Goal: Task Accomplishment & Management: Manage account settings

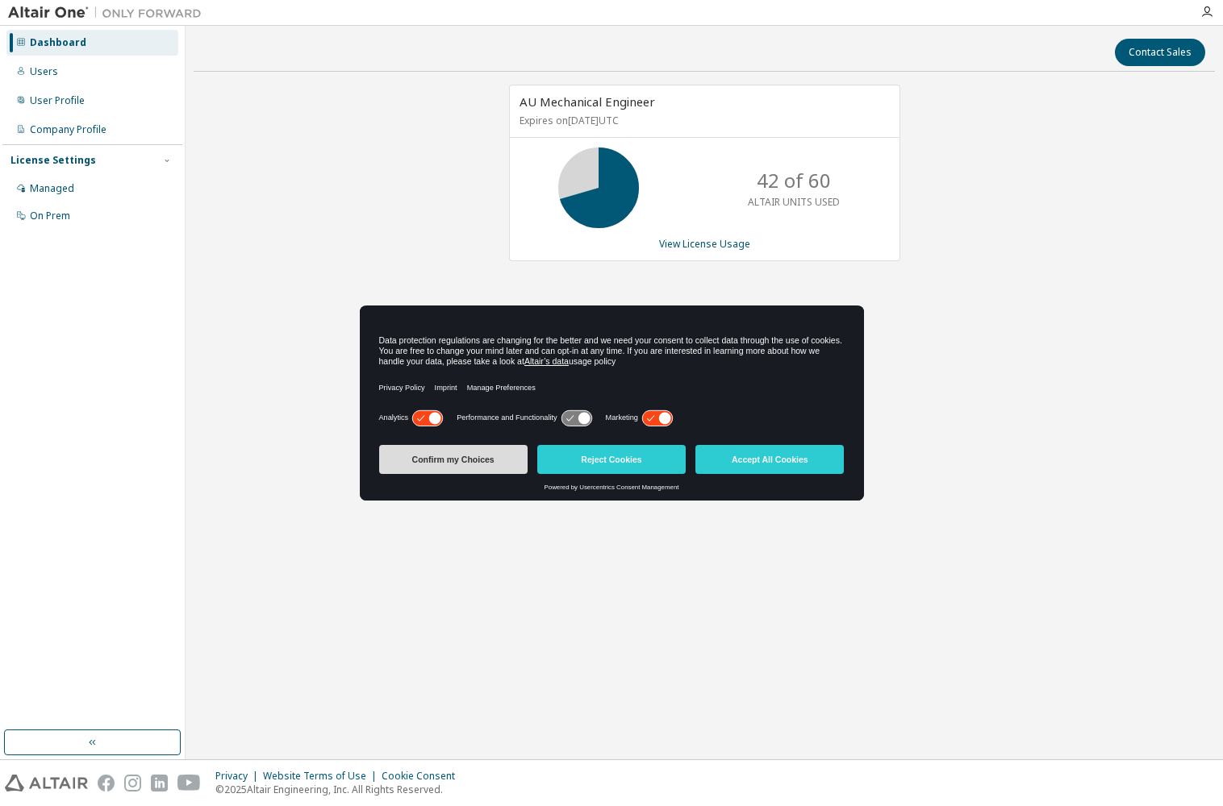
click at [481, 460] on button "Confirm my Choices" at bounding box center [453, 459] width 148 height 29
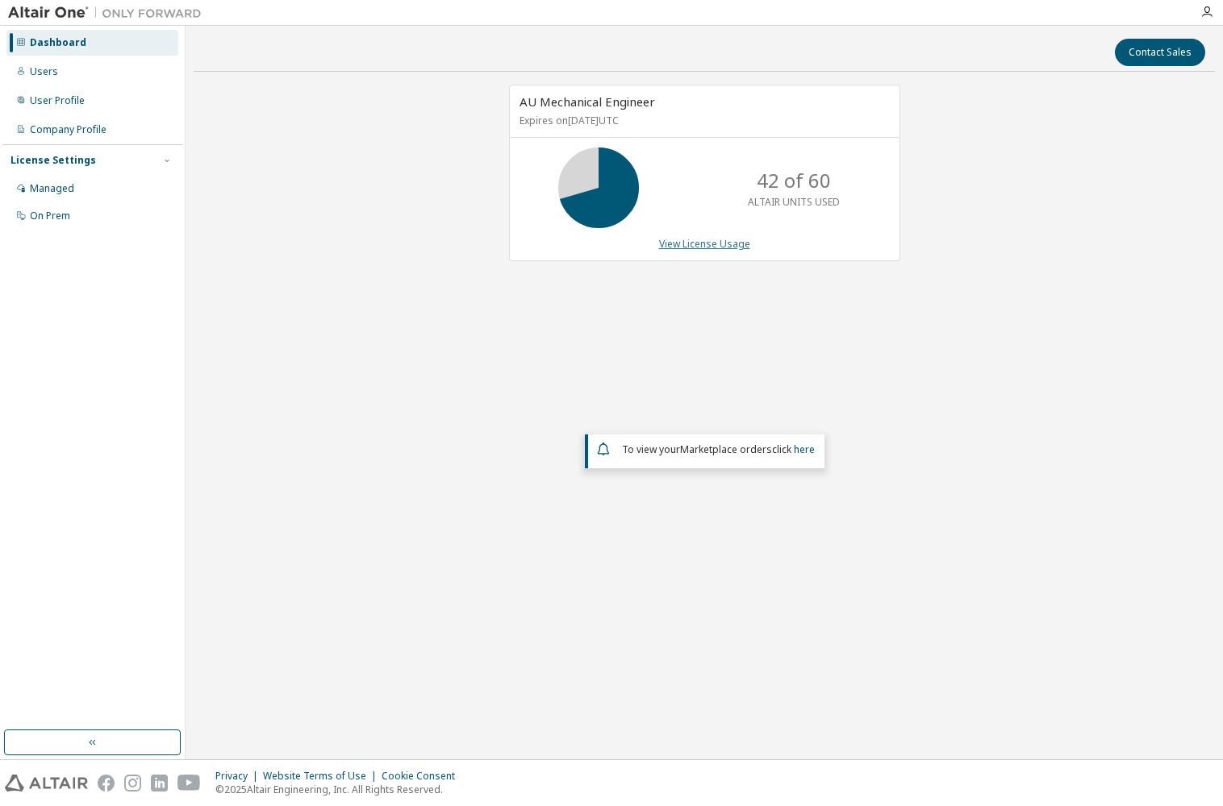
click at [718, 247] on link "View License Usage" at bounding box center [704, 244] width 91 height 14
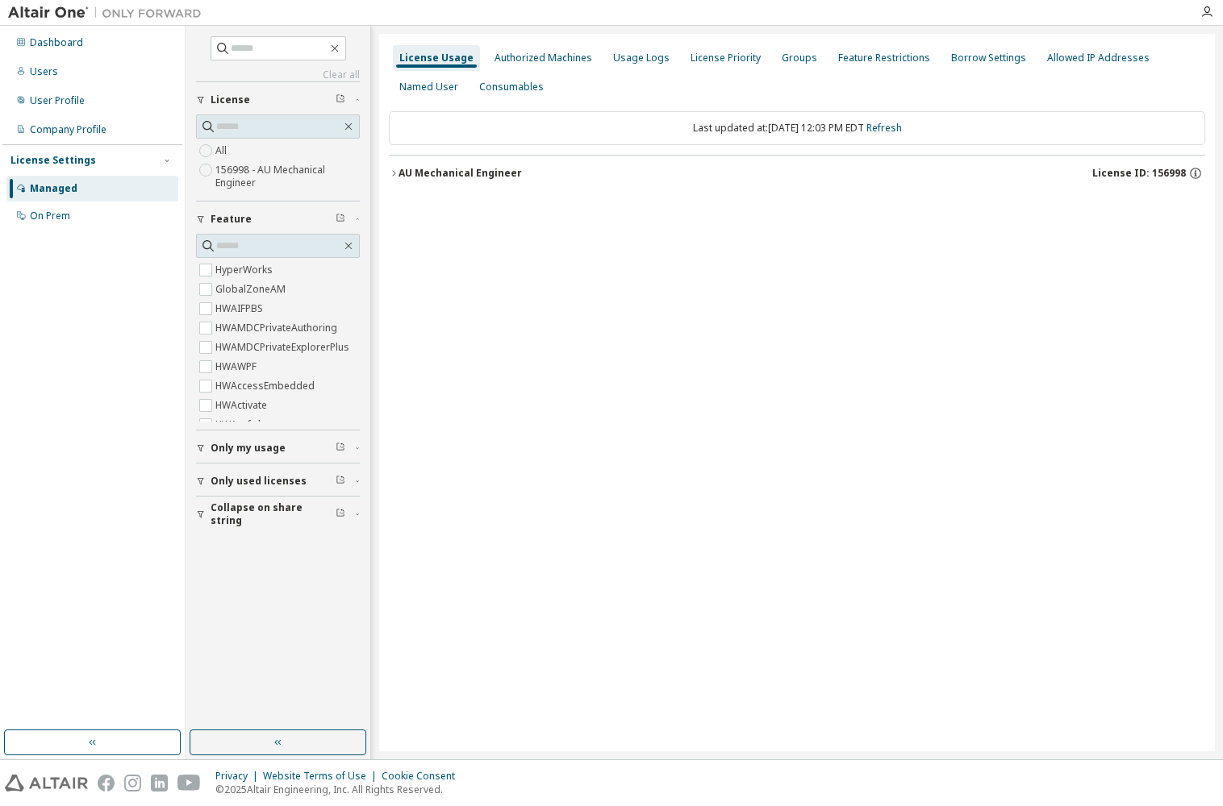
click at [396, 171] on icon "button" at bounding box center [394, 174] width 10 height 10
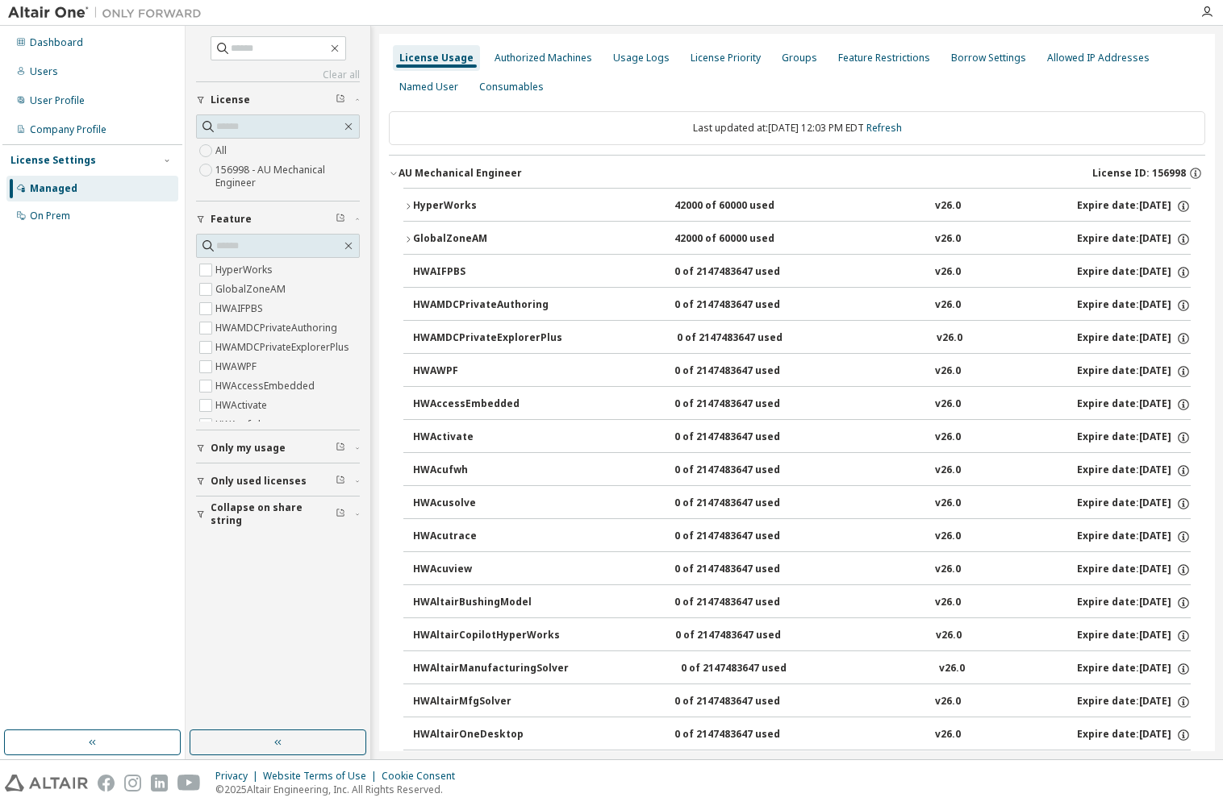
click at [413, 203] on div "HyperWorks" at bounding box center [485, 206] width 145 height 15
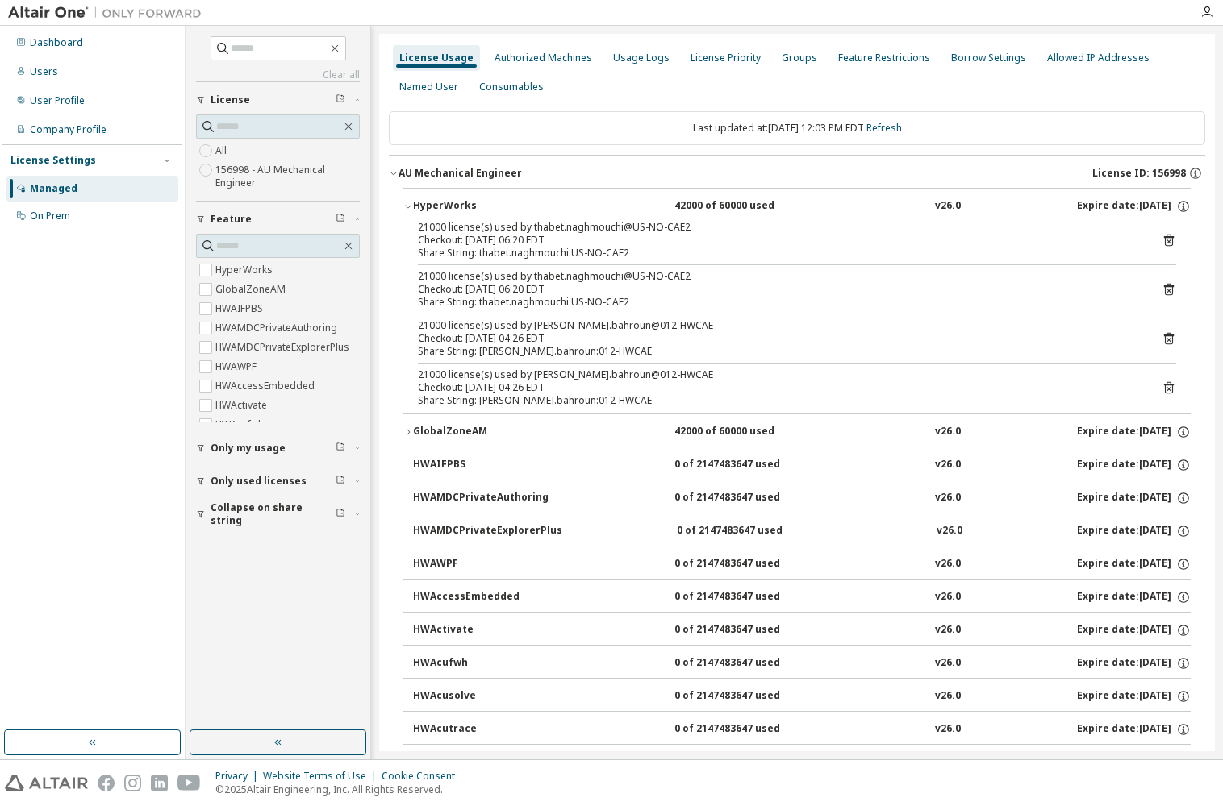
click at [44, 551] on div "Dashboard Users User Profile Company Profile License Settings Managed On Prem" at bounding box center [92, 378] width 180 height 700
